Goal: Feedback & Contribution: Submit feedback/report problem

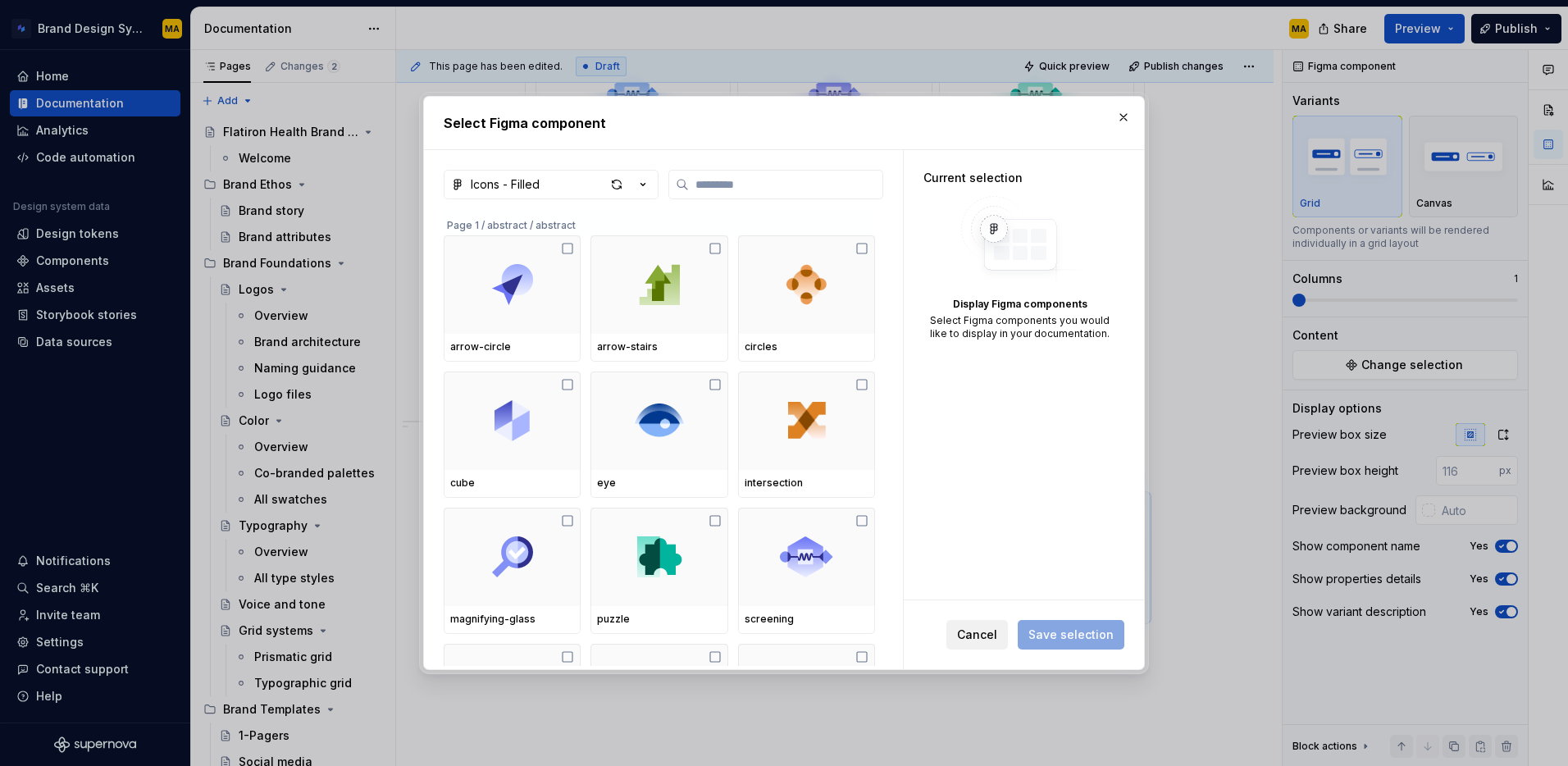
click at [967, 646] on button "Cancel" at bounding box center [977, 634] width 61 height 30
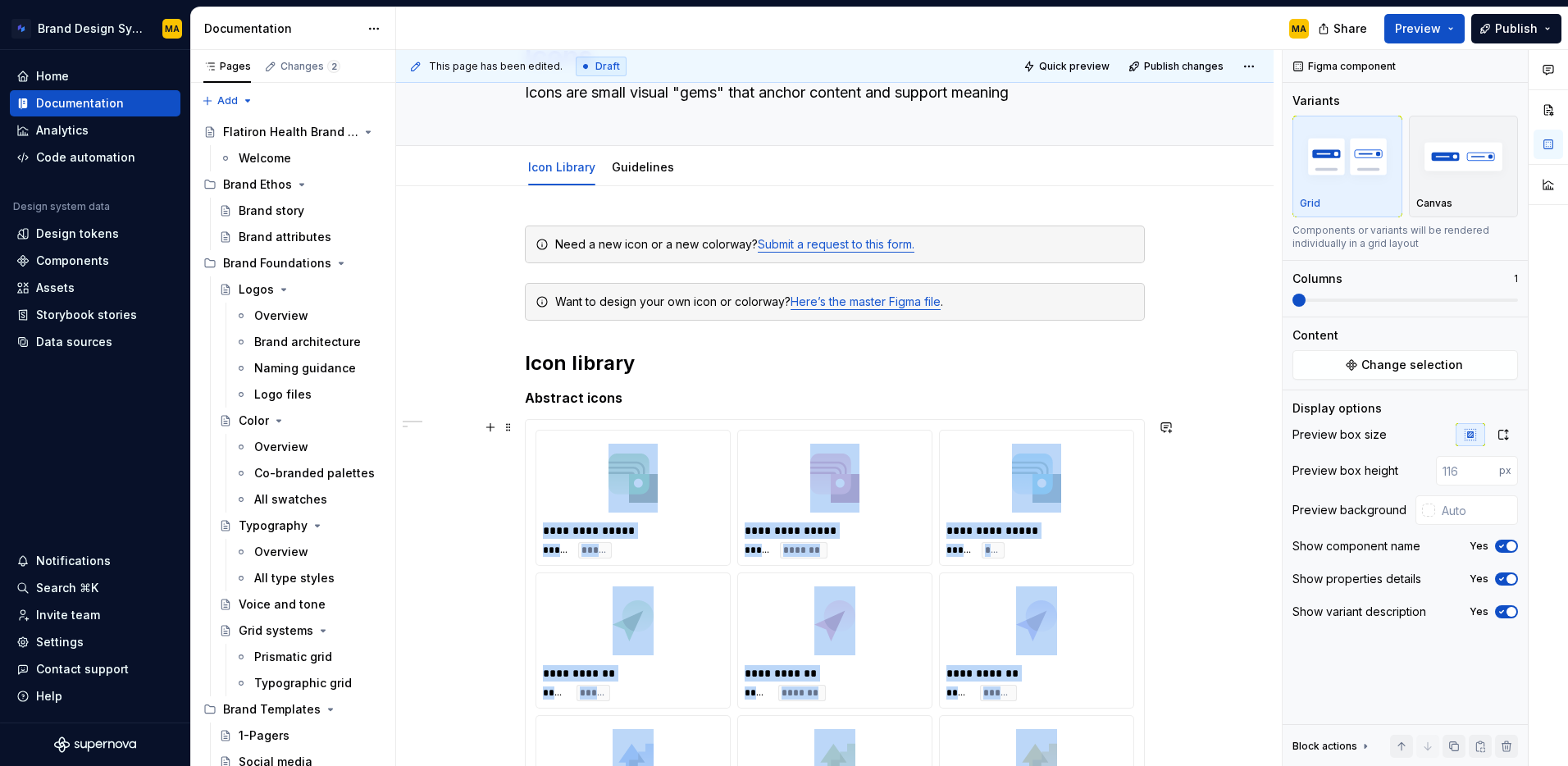
scroll to position [110, 0]
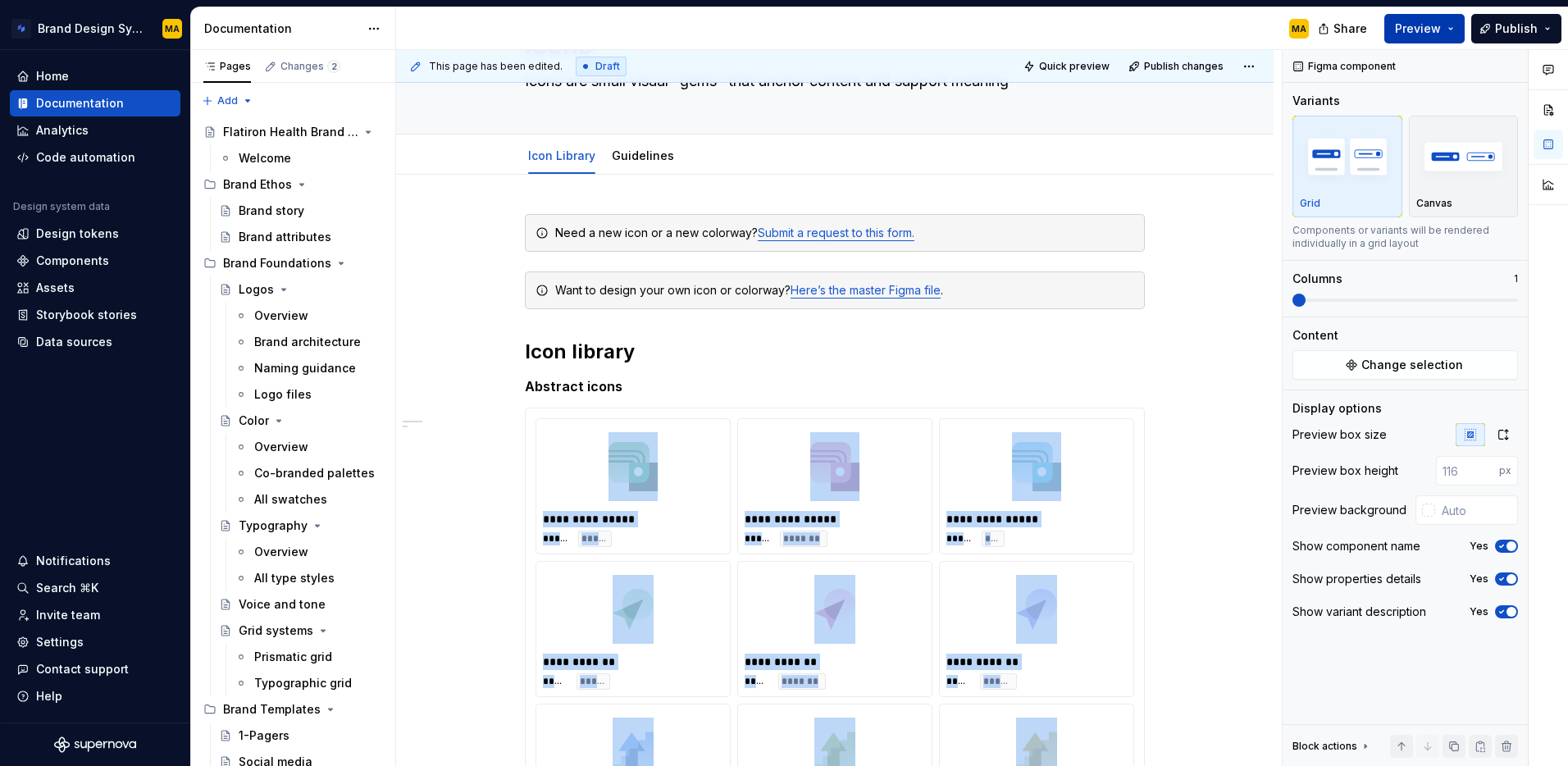
click at [1415, 25] on span "Preview" at bounding box center [1418, 28] width 46 height 16
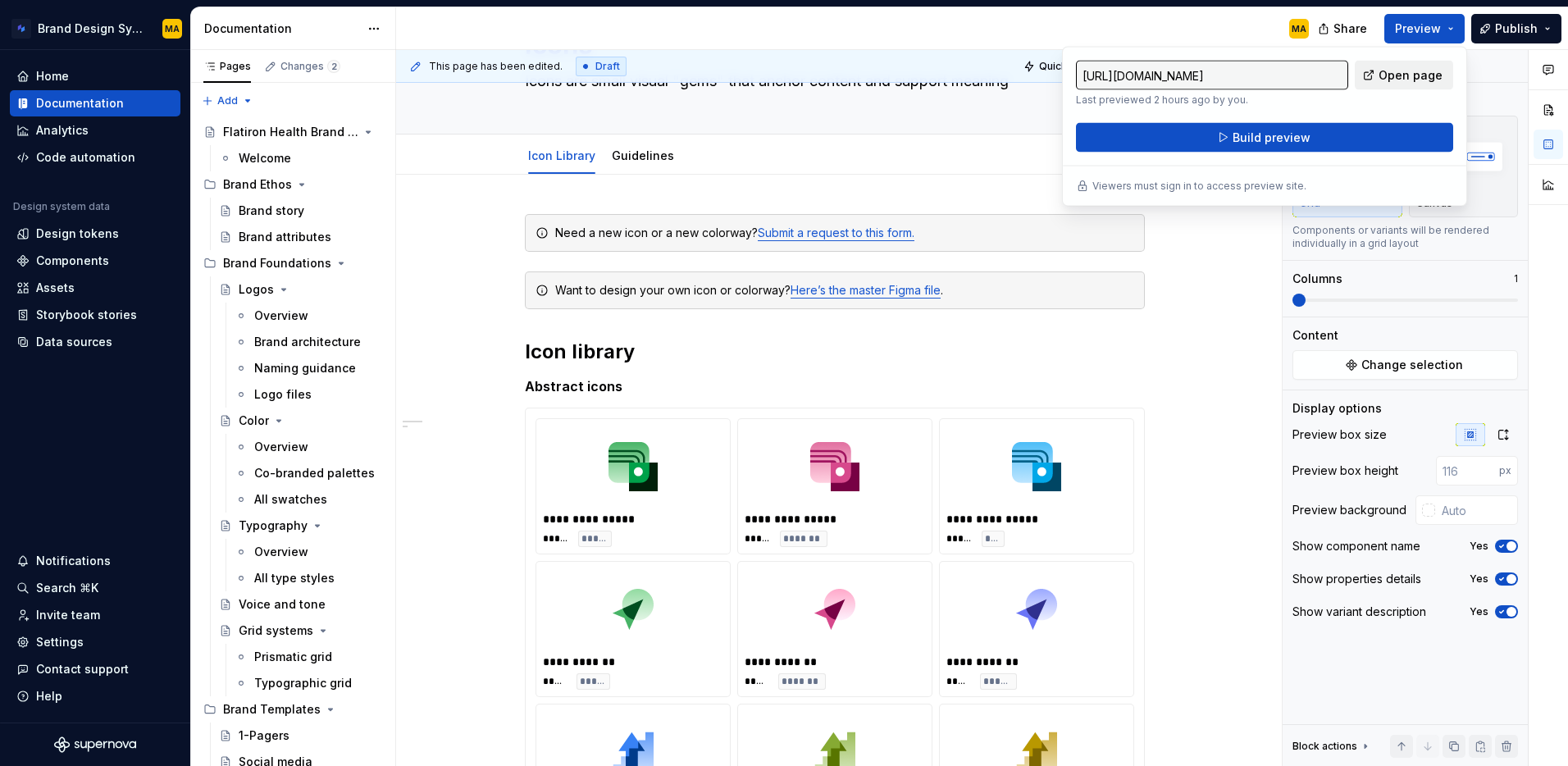
click at [1402, 79] on span "Open page" at bounding box center [1410, 75] width 64 height 16
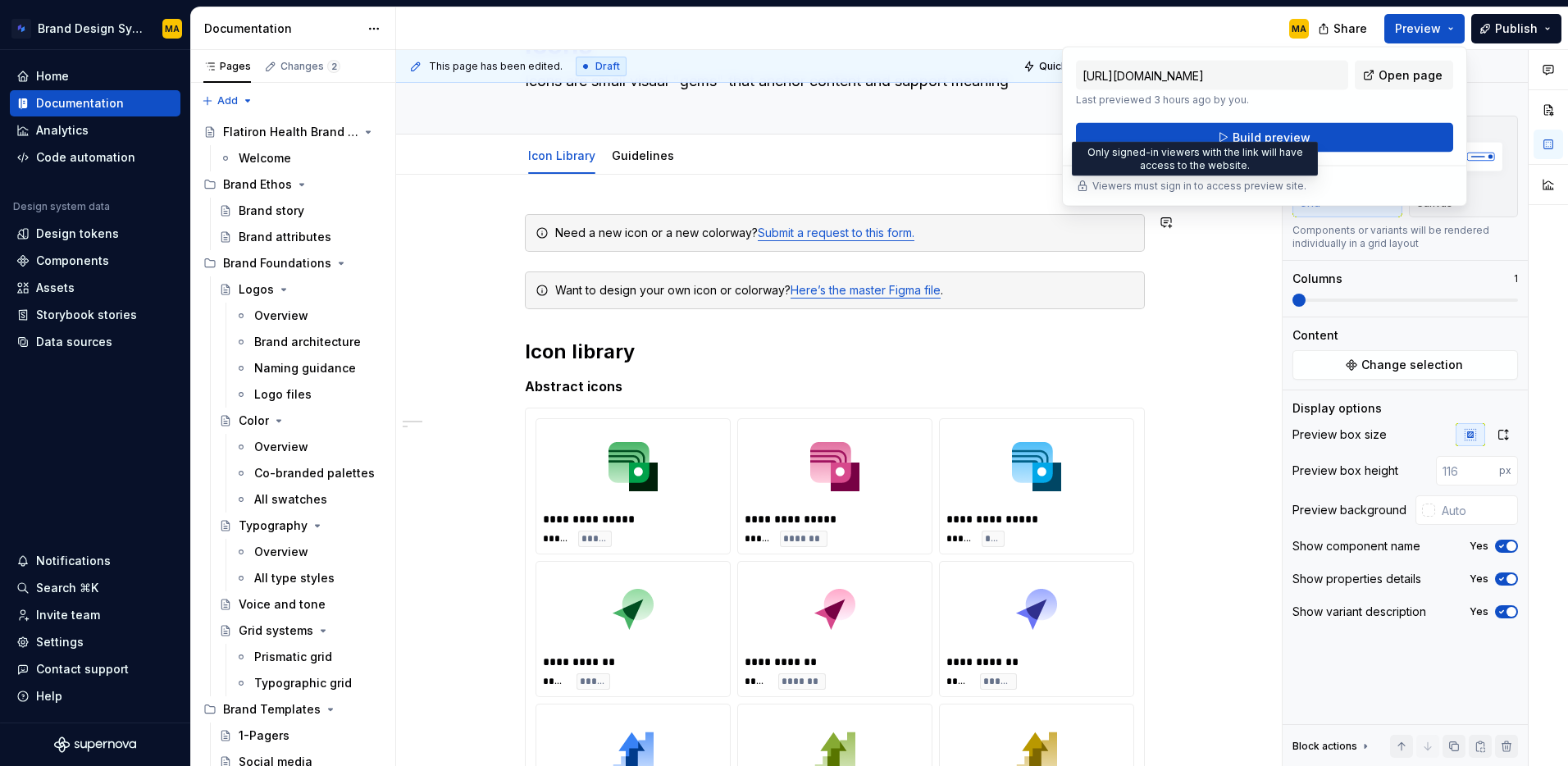
click at [1188, 187] on p "Viewers must sign in to access preview site." at bounding box center [1199, 186] width 214 height 13
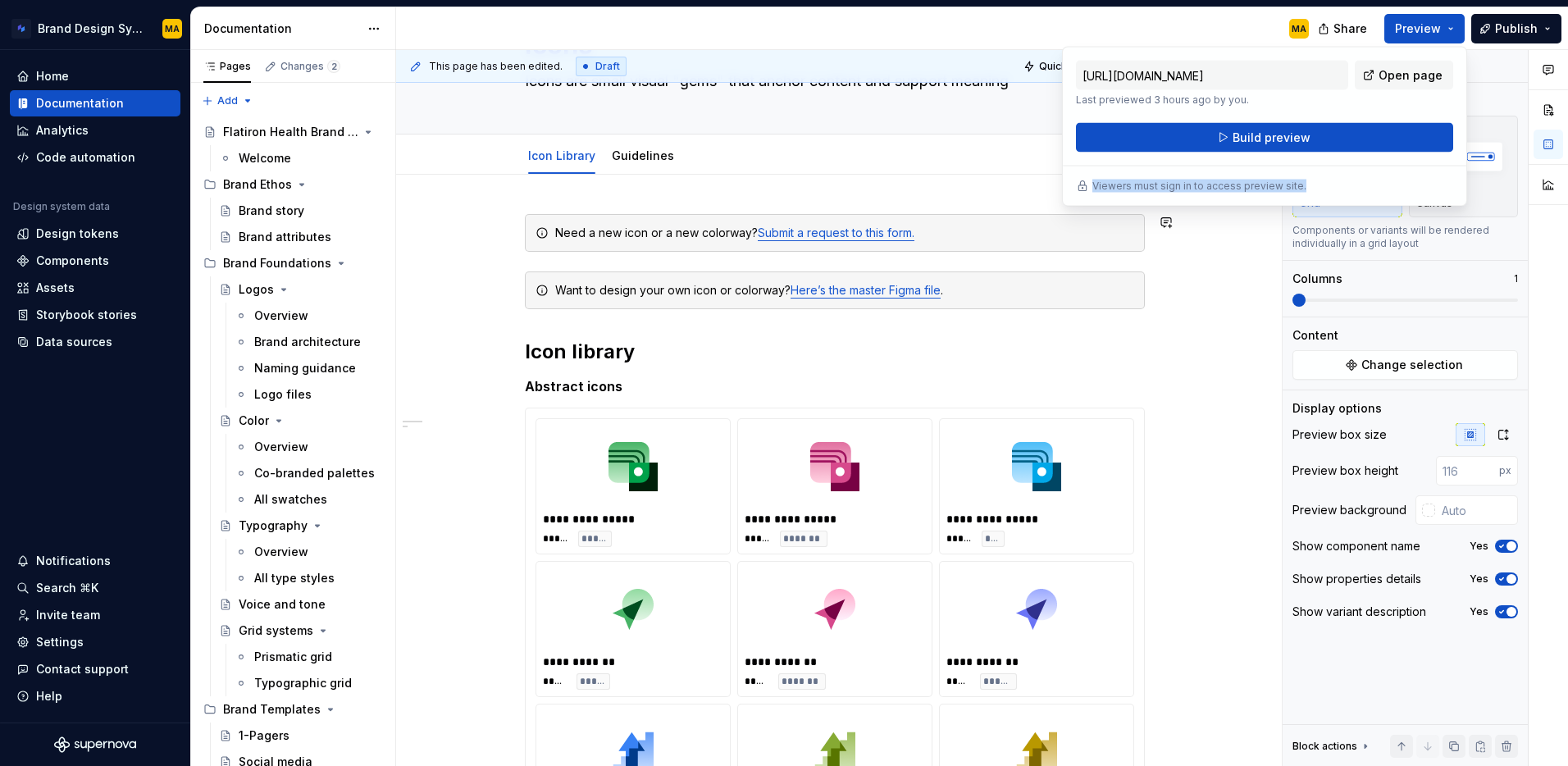
click at [1188, 187] on p "Viewers must sign in to access preview site." at bounding box center [1199, 186] width 214 height 13
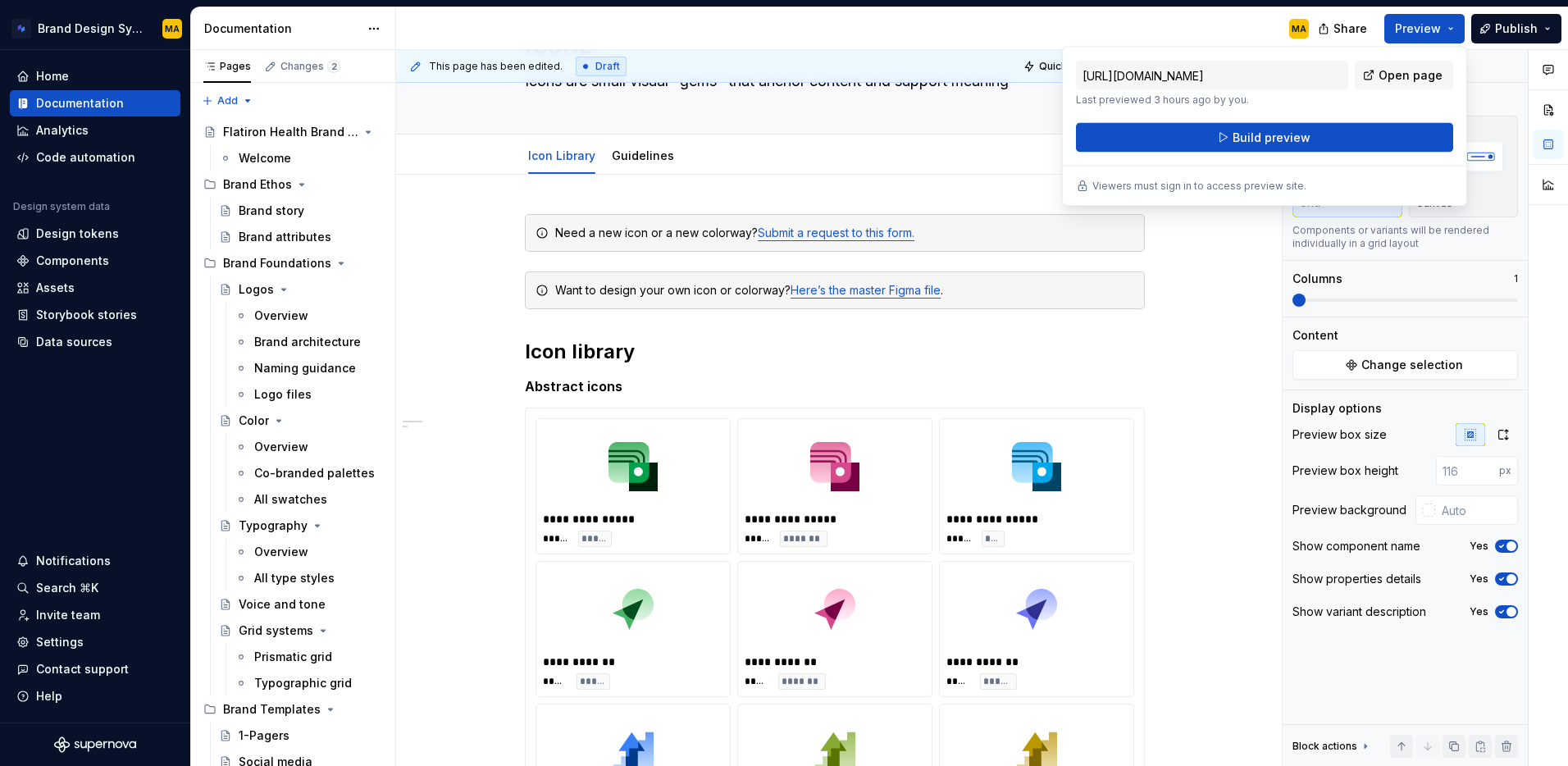
click at [1082, 14] on div "MA" at bounding box center [859, 29] width 926 height 42
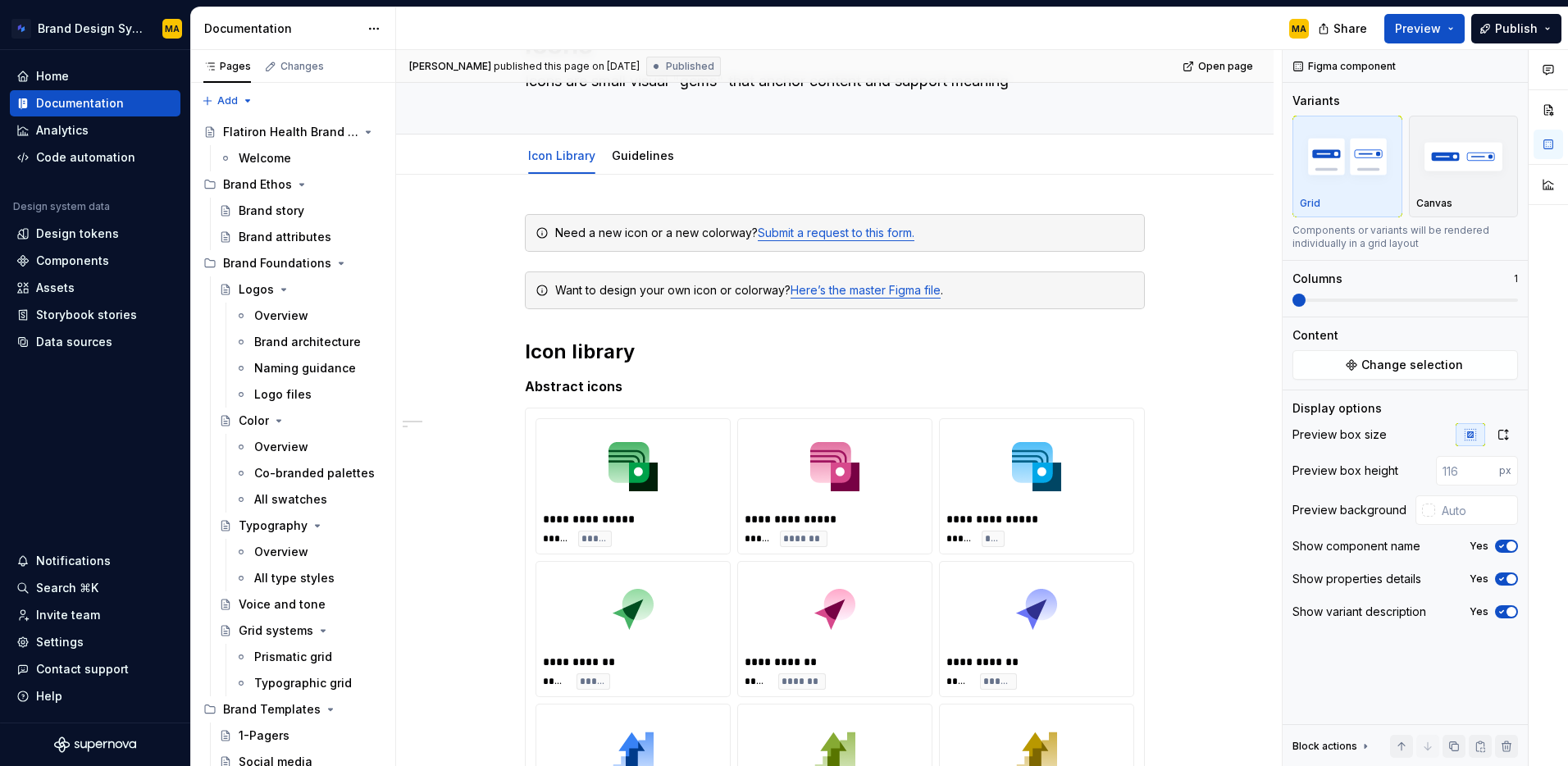
type textarea "*"
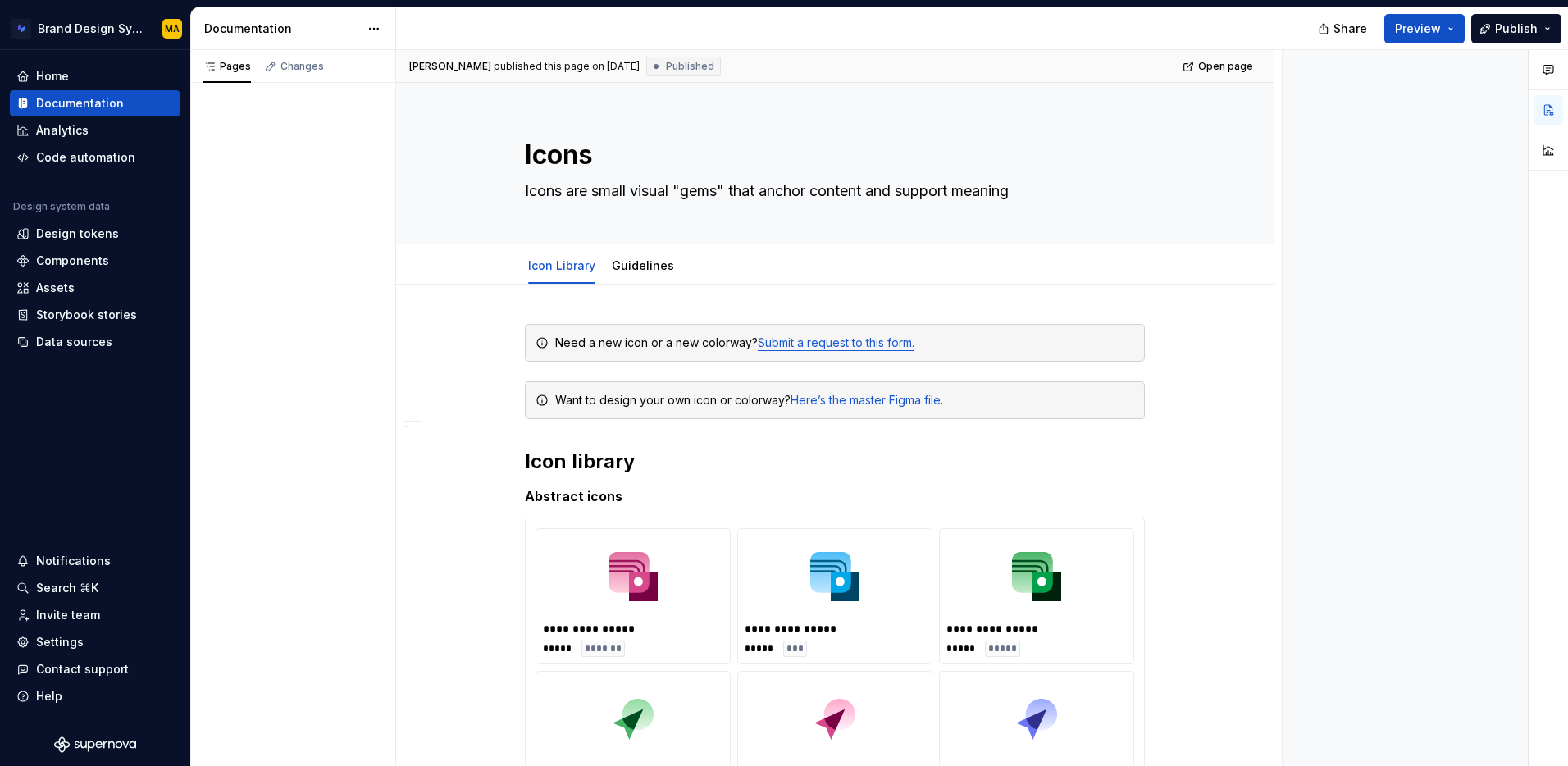
type textarea "*"
